Goal: Task Accomplishment & Management: Complete application form

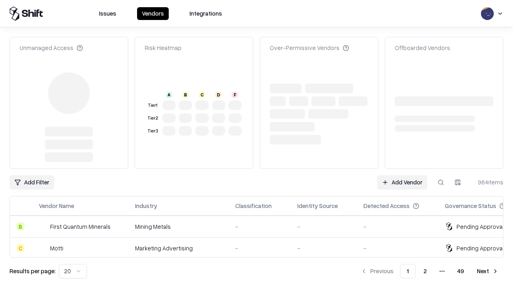
click at [402, 175] on link "Add Vendor" at bounding box center [402, 182] width 50 height 14
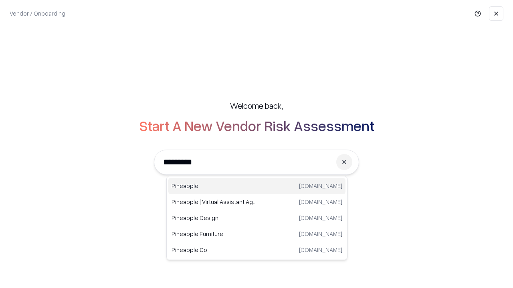
click at [257, 186] on div "Pineapple [DOMAIN_NAME]" at bounding box center [256, 186] width 177 height 16
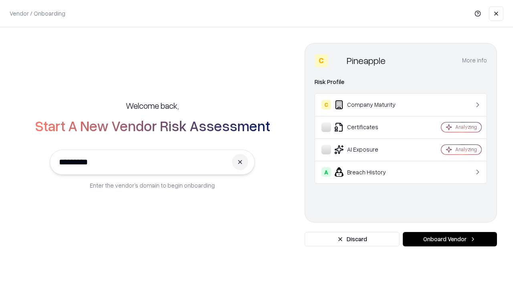
type input "*********"
click at [449, 240] on button "Onboard Vendor" at bounding box center [450, 239] width 94 height 14
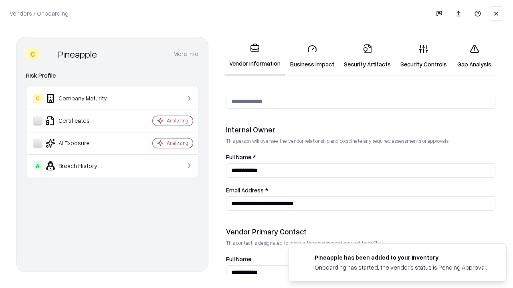
scroll to position [415, 0]
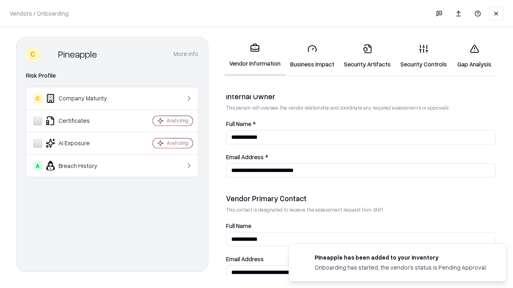
click at [312, 56] on link "Business Impact" at bounding box center [312, 56] width 54 height 37
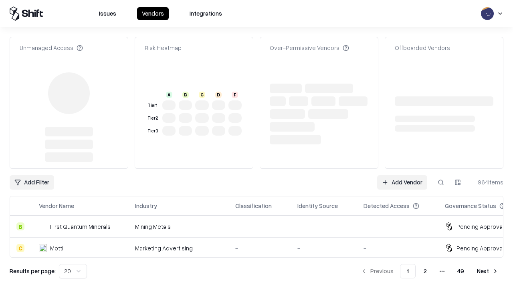
click at [402, 175] on link "Add Vendor" at bounding box center [402, 182] width 50 height 14
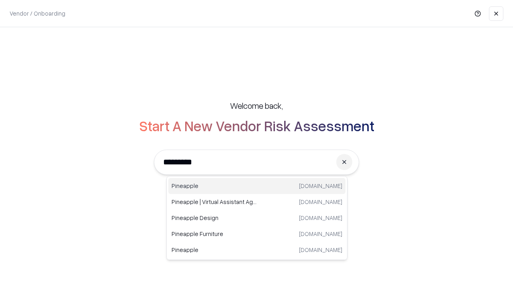
click at [257, 186] on div "Pineapple [DOMAIN_NAME]" at bounding box center [256, 186] width 177 height 16
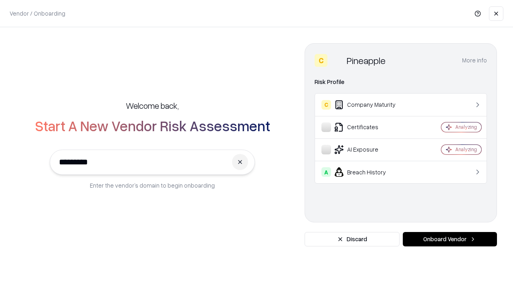
type input "*********"
click at [449, 240] on button "Onboard Vendor" at bounding box center [450, 239] width 94 height 14
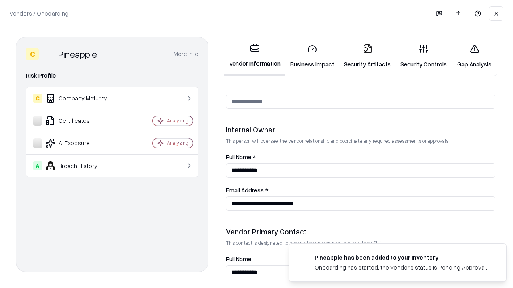
scroll to position [415, 0]
